Goal: Transaction & Acquisition: Purchase product/service

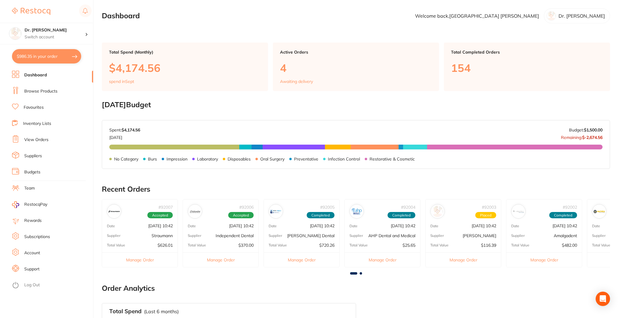
click at [45, 56] on button "$986.35 in your order" at bounding box center [46, 56] width 69 height 14
checkbox input "true"
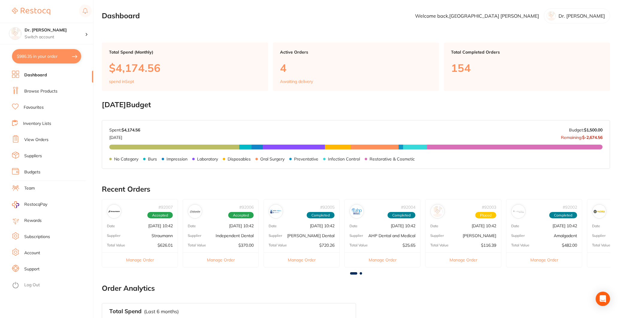
checkbox input "true"
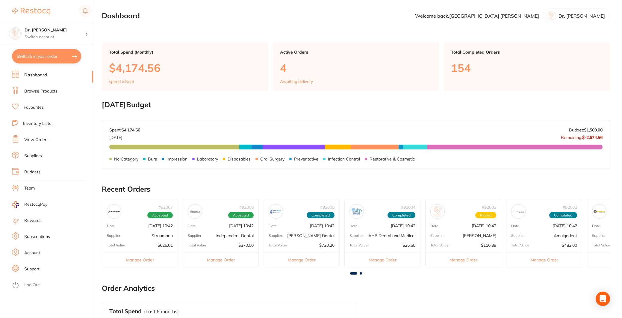
checkbox input "true"
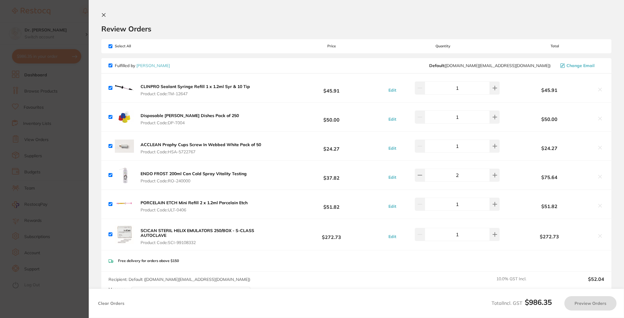
checkbox input "true"
